Goal: Task Accomplishment & Management: Use online tool/utility

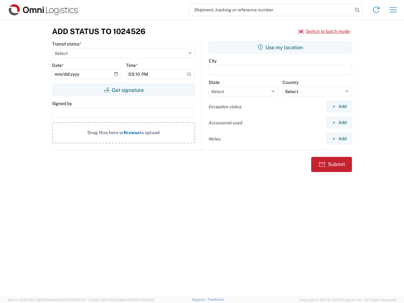
click at [271, 10] on input "search" at bounding box center [270, 10] width 163 height 12
click at [357, 10] on icon at bounding box center [357, 10] width 9 height 9
click at [376, 10] on icon at bounding box center [376, 10] width 10 height 10
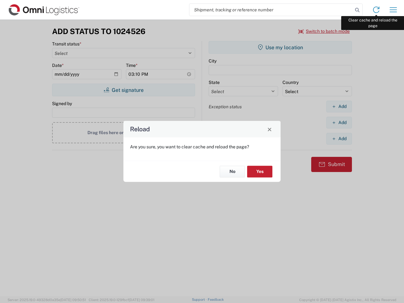
click at [393, 10] on div "Reload Are you sure, you want to clear cache and reload the page? No Yes" at bounding box center [202, 151] width 404 height 303
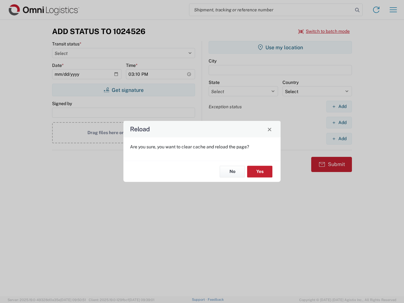
click at [324, 31] on div "Reload Are you sure, you want to clear cache and reload the page? No Yes" at bounding box center [202, 151] width 404 height 303
click at [123, 90] on div "Reload Are you sure, you want to clear cache and reload the page? No Yes" at bounding box center [202, 151] width 404 height 303
click at [280, 47] on div "Reload Are you sure, you want to clear cache and reload the page? No Yes" at bounding box center [202, 151] width 404 height 303
click at [339, 106] on div "Reload Are you sure, you want to clear cache and reload the page? No Yes" at bounding box center [202, 151] width 404 height 303
click at [339, 122] on div "Reload Are you sure, you want to clear cache and reload the page? No Yes" at bounding box center [202, 151] width 404 height 303
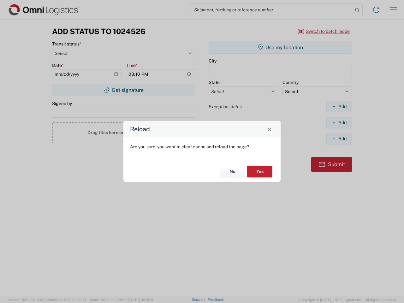
click at [339, 139] on div "Reload Are you sure, you want to clear cache and reload the page? No Yes" at bounding box center [202, 151] width 404 height 303
